Goal: Information Seeking & Learning: Learn about a topic

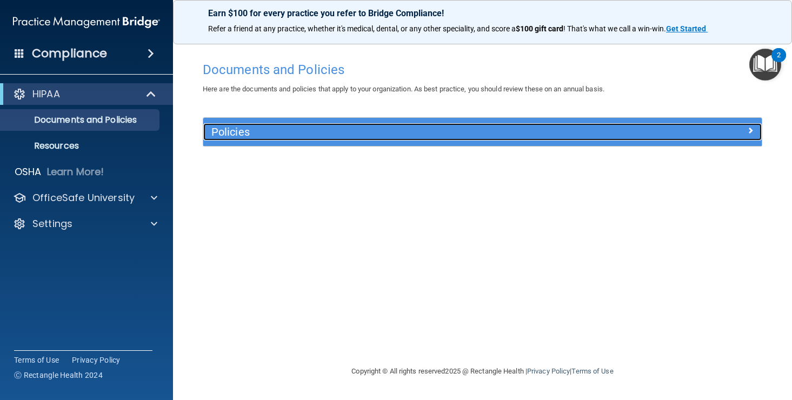
click at [267, 126] on h5 "Policies" at bounding box center [412, 132] width 403 height 12
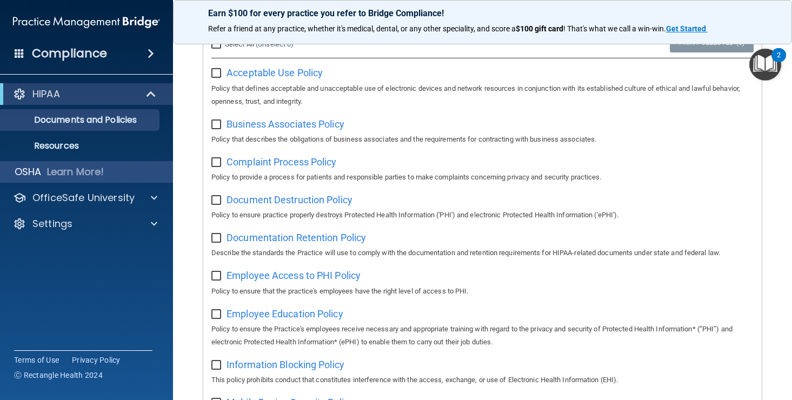
scroll to position [97, 0]
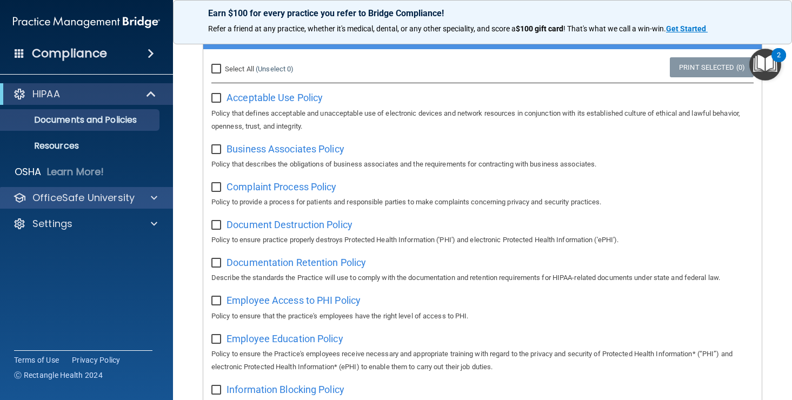
click at [62, 205] on div "OfficeSafe University" at bounding box center [87, 198] width 174 height 22
click at [161, 196] on div at bounding box center [152, 197] width 27 height 13
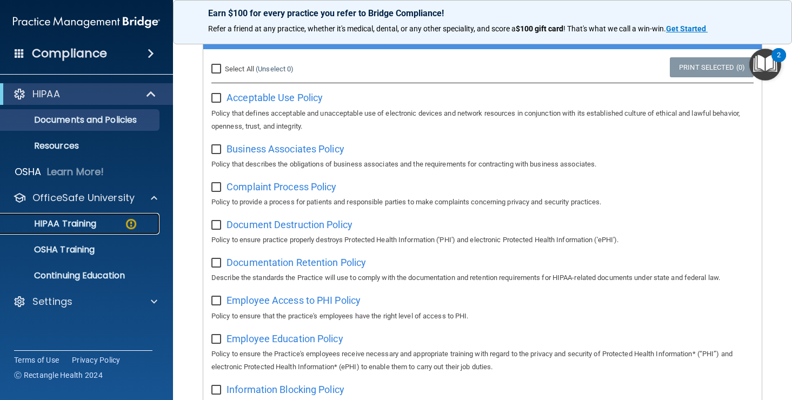
click at [79, 222] on p "HIPAA Training" at bounding box center [51, 223] width 89 height 11
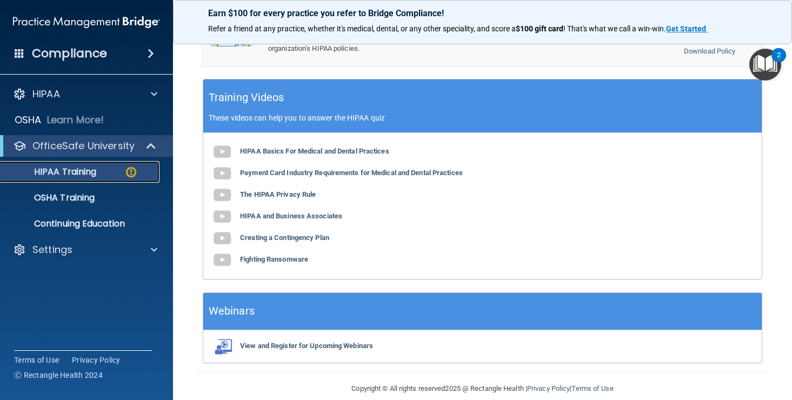
scroll to position [408, 0]
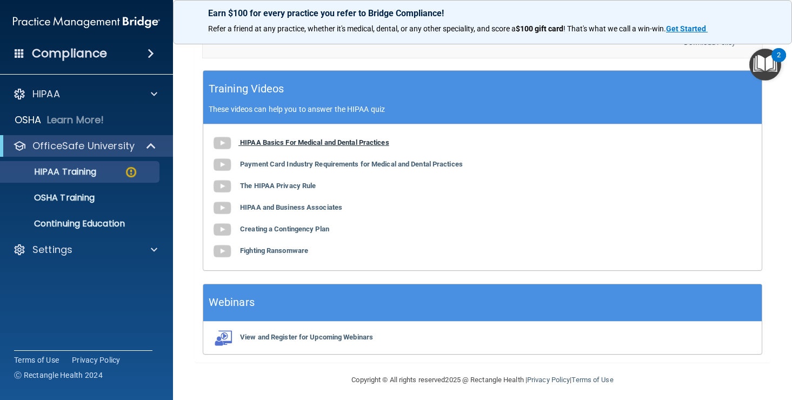
click at [335, 143] on b "HIPAA Basics For Medical and Dental Practices" at bounding box center [314, 142] width 149 height 8
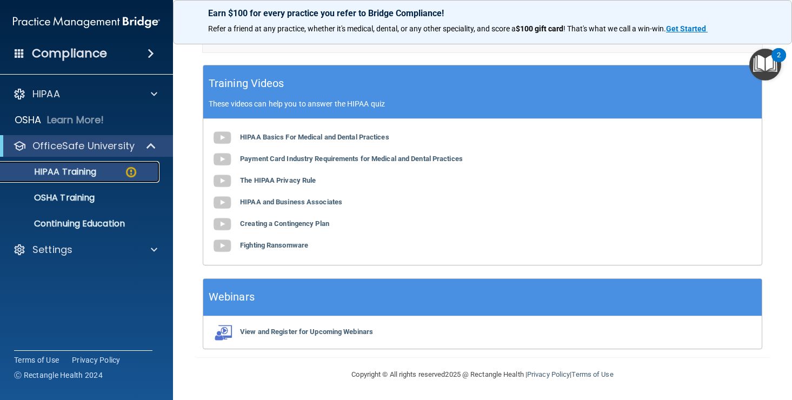
click at [105, 170] on div "HIPAA Training" at bounding box center [81, 172] width 148 height 11
click at [225, 157] on img at bounding box center [222, 160] width 22 height 22
click at [255, 178] on b "The HIPAA Privacy Rule" at bounding box center [278, 180] width 76 height 8
click at [269, 181] on b "The HIPAA Privacy Rule" at bounding box center [278, 180] width 76 height 8
click at [300, 202] on b "HIPAA and Business Associates" at bounding box center [291, 202] width 102 height 8
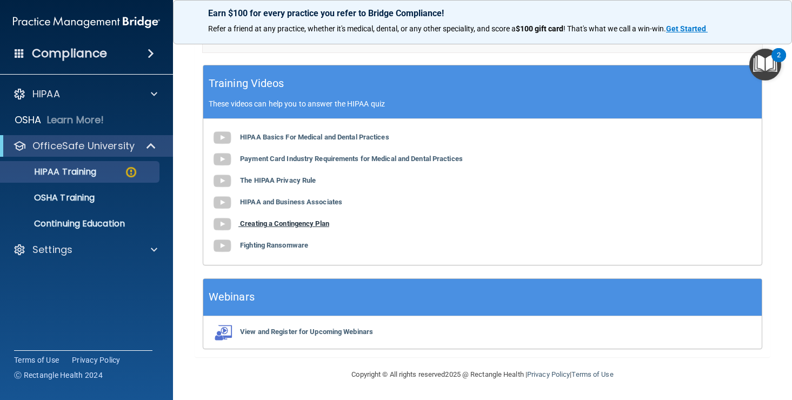
click at [276, 223] on b "Creating a Contingency Plan" at bounding box center [284, 224] width 89 height 8
click at [274, 245] on b "Fighting Ransomware" at bounding box center [274, 245] width 68 height 8
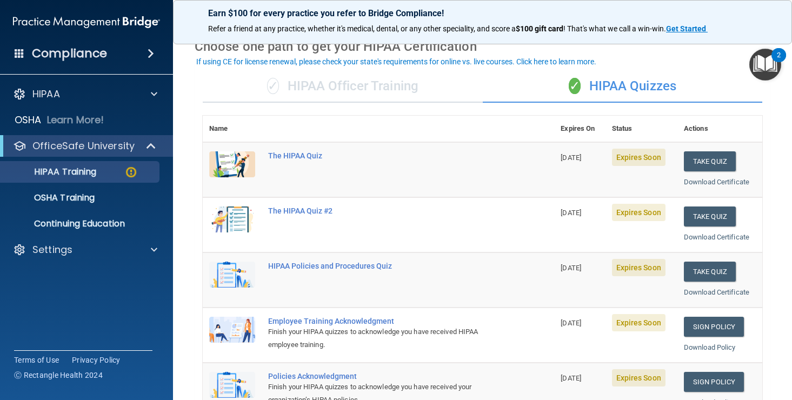
scroll to position [0, 0]
